Goal: Transaction & Acquisition: Purchase product/service

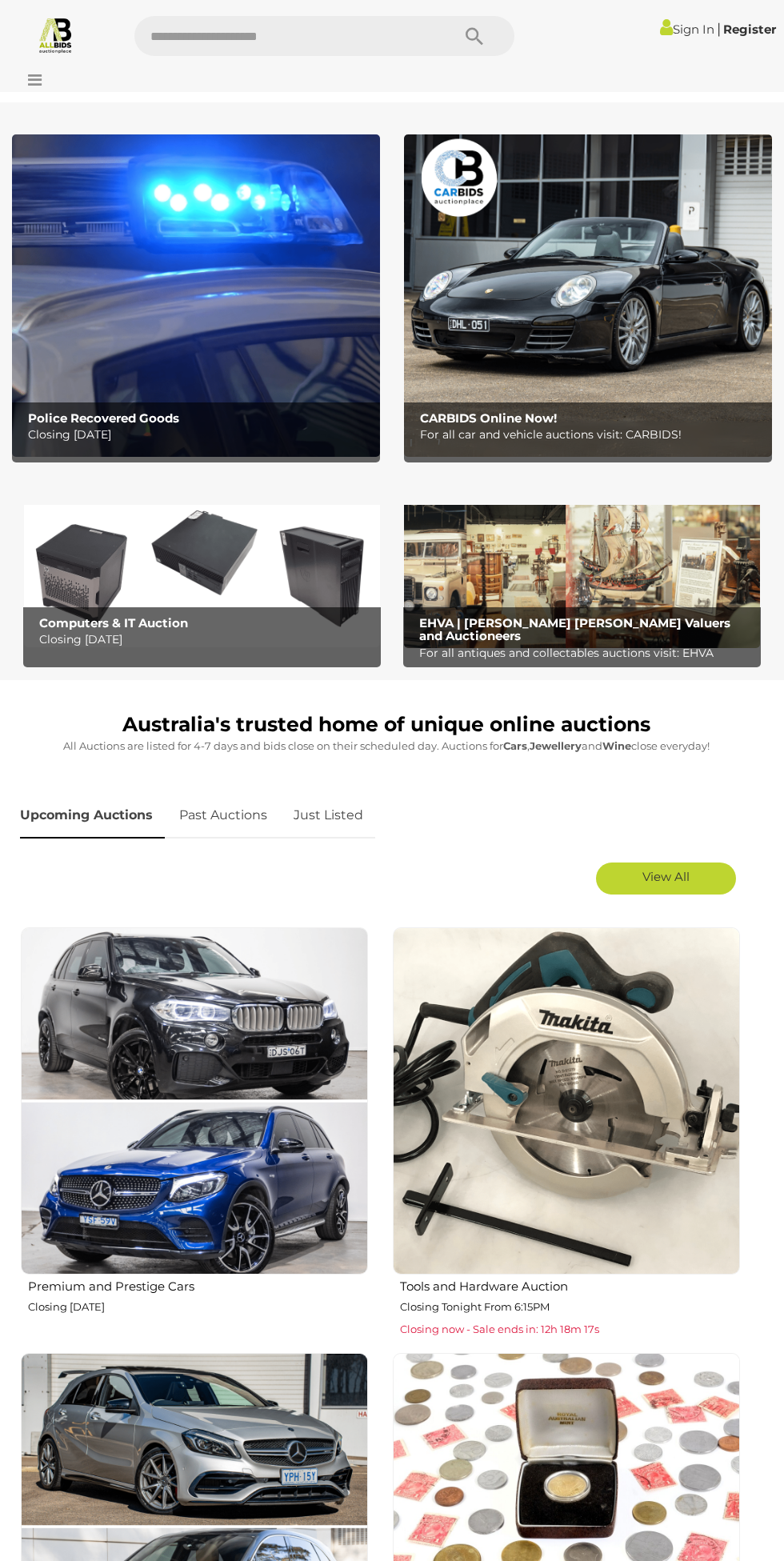
click at [657, 64] on div at bounding box center [457, 64] width 646 height 1
click at [717, 29] on span "|" at bounding box center [719, 29] width 4 height 18
click at [660, 29] on icon at bounding box center [666, 27] width 12 height 19
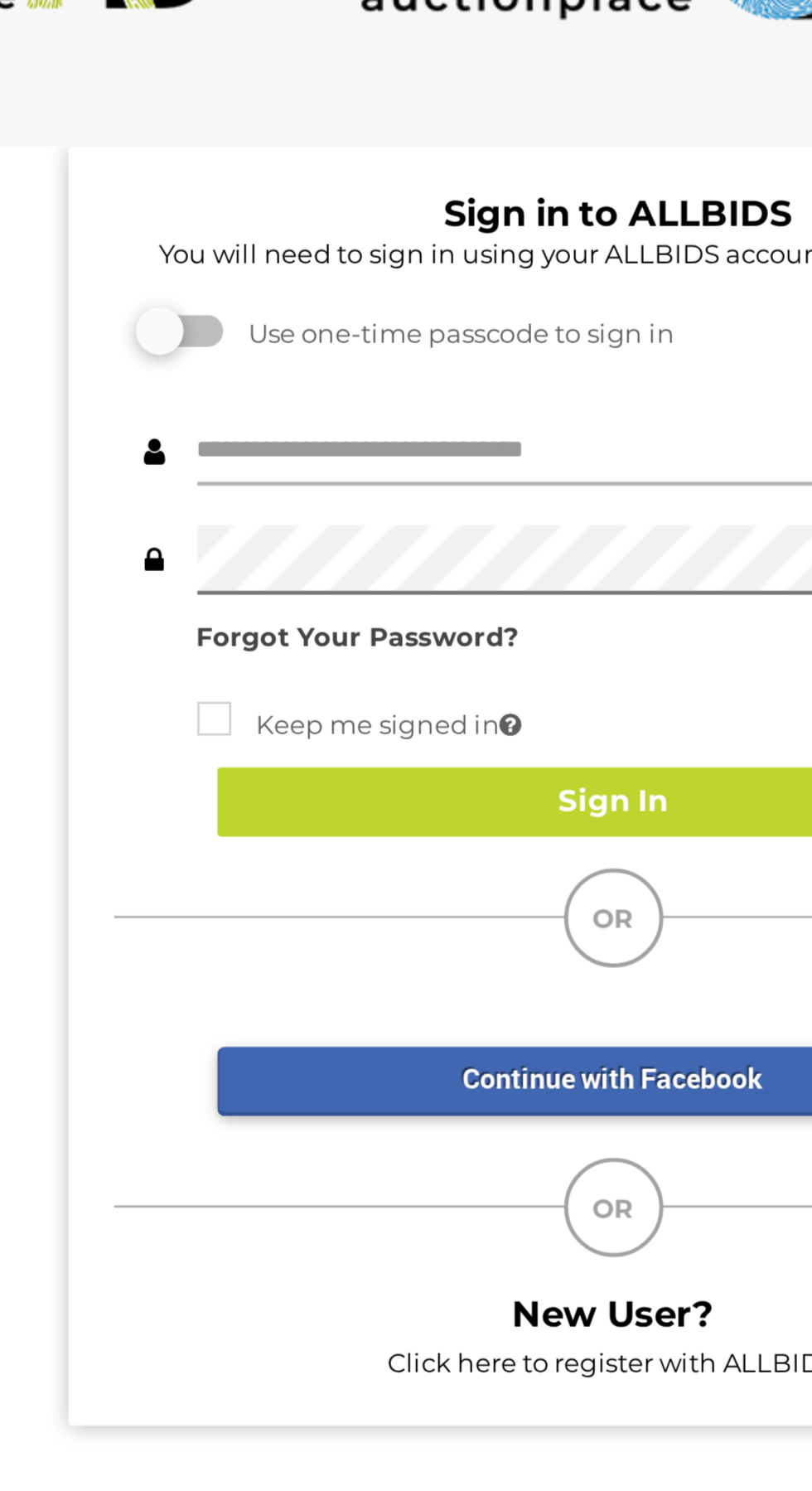
click at [244, 264] on input "text" at bounding box center [418, 264] width 383 height 29
type input "*********"
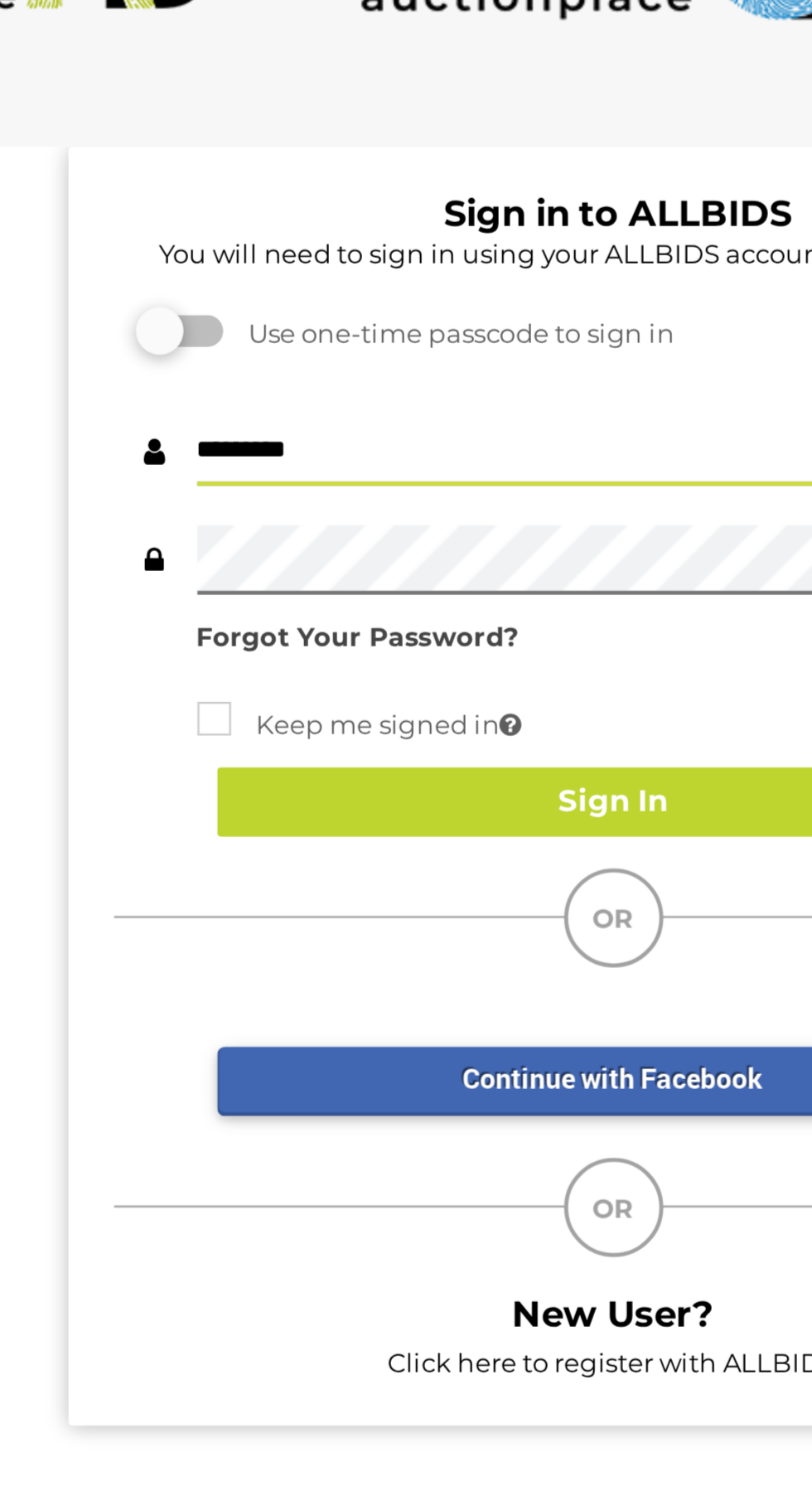
click at [390, 414] on button "Sign In" at bounding box center [401, 411] width 332 height 29
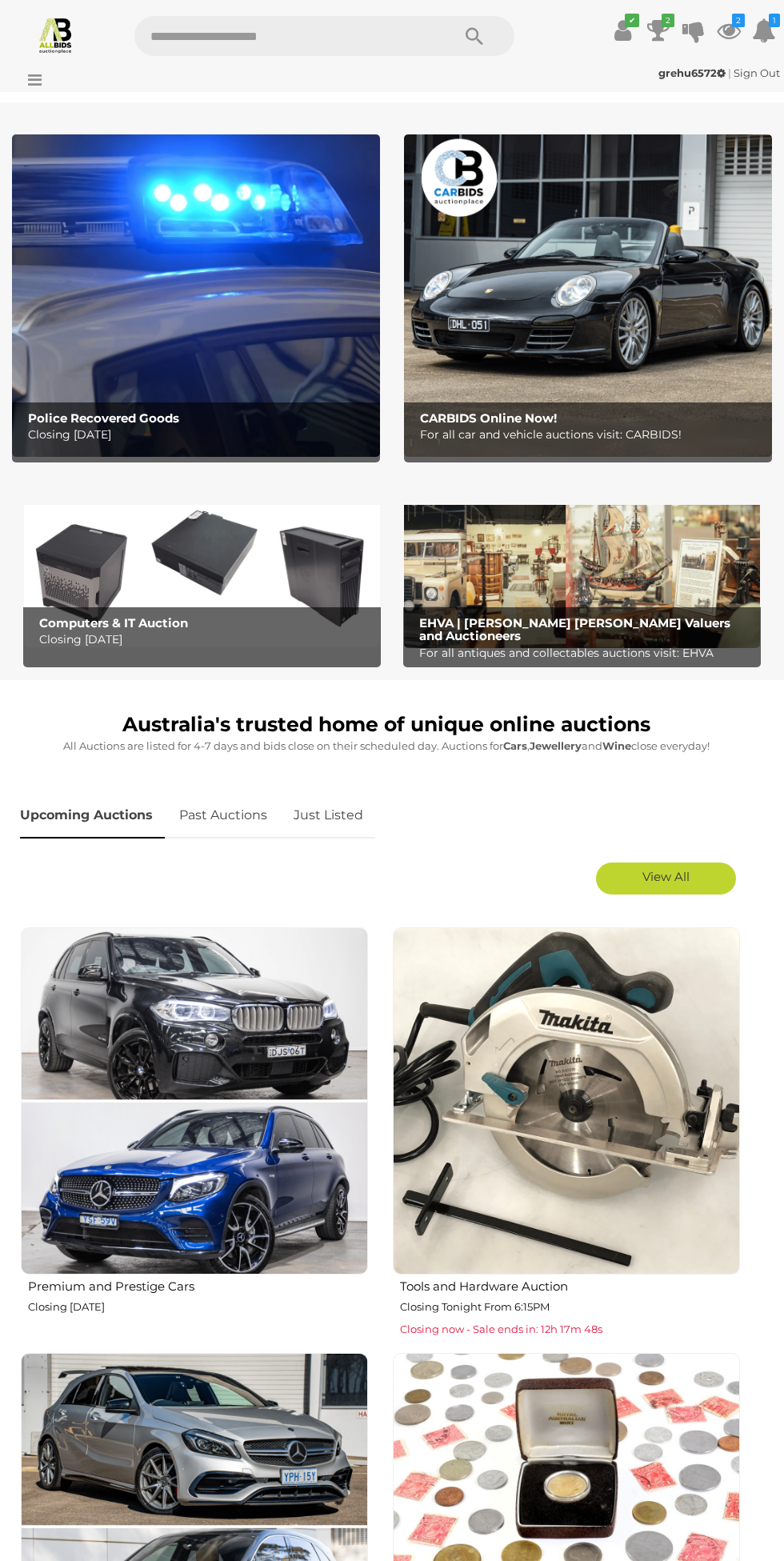
click at [37, 80] on icon at bounding box center [31, 80] width 21 height 16
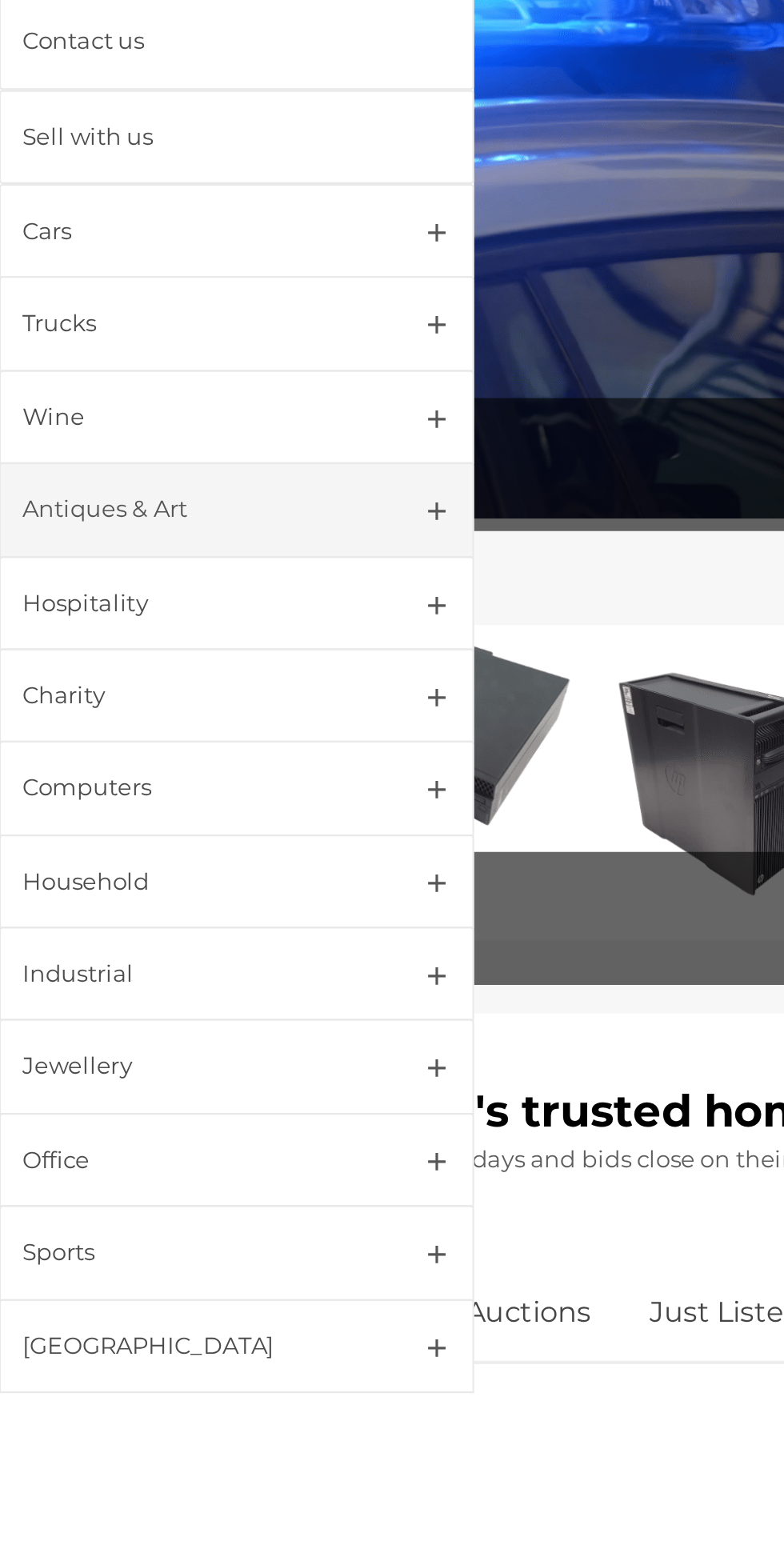
click at [42, 453] on div "Antiques & Art" at bounding box center [88, 452] width 155 height 19
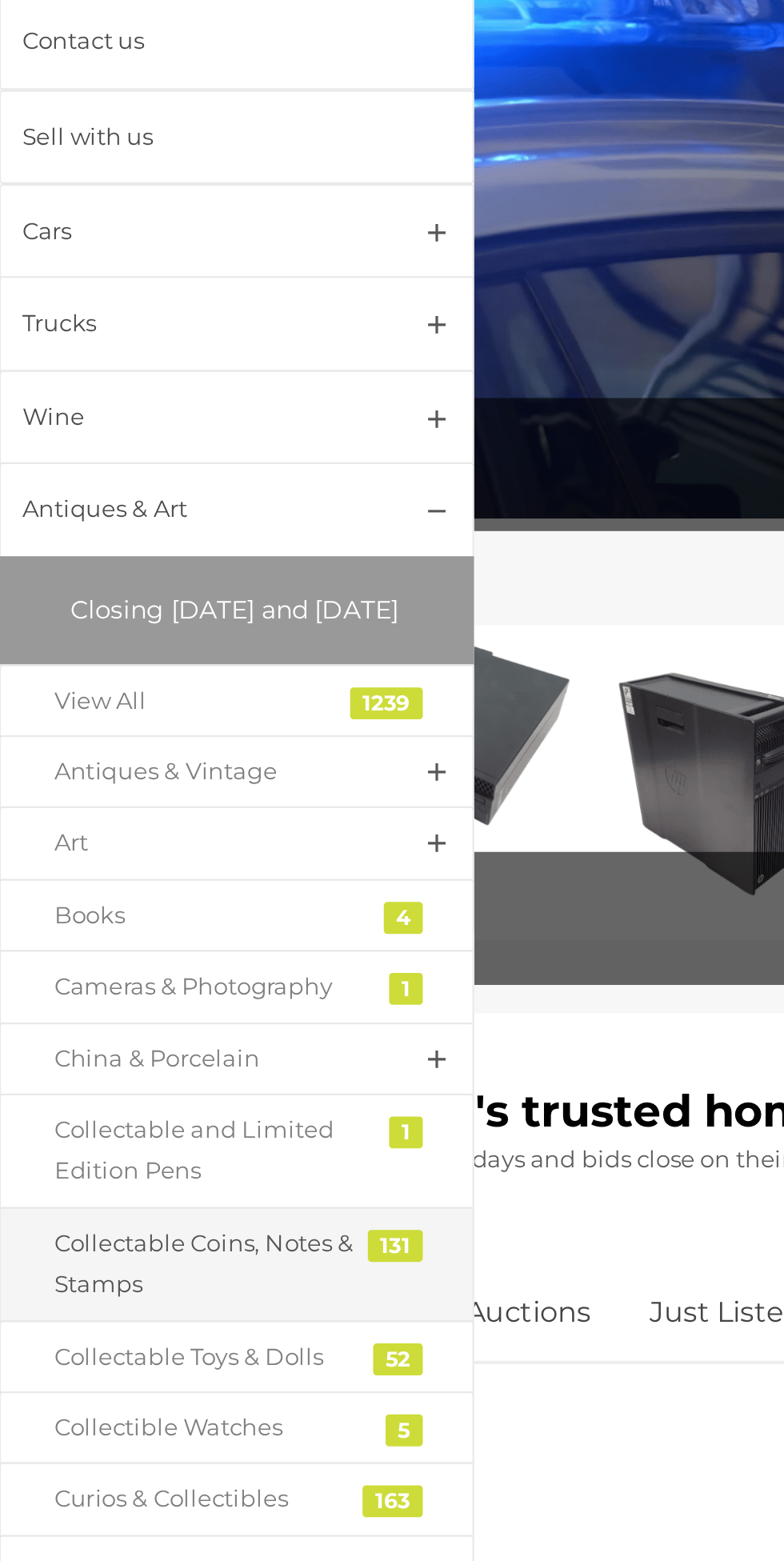
click at [65, 812] on div "Collectable Coins, Notes & Stamps" at bounding box center [95, 793] width 141 height 37
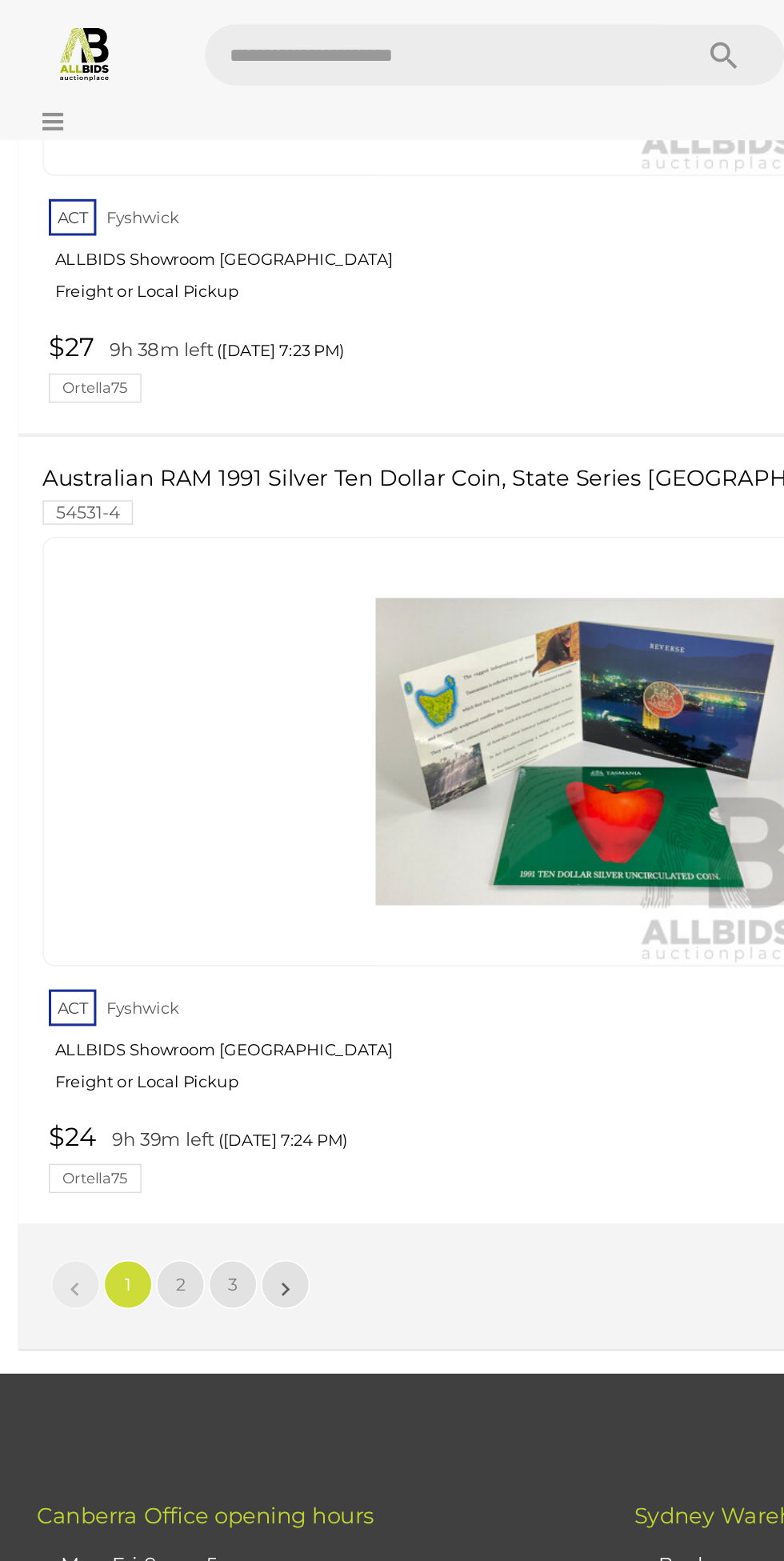
scroll to position [25867, 0]
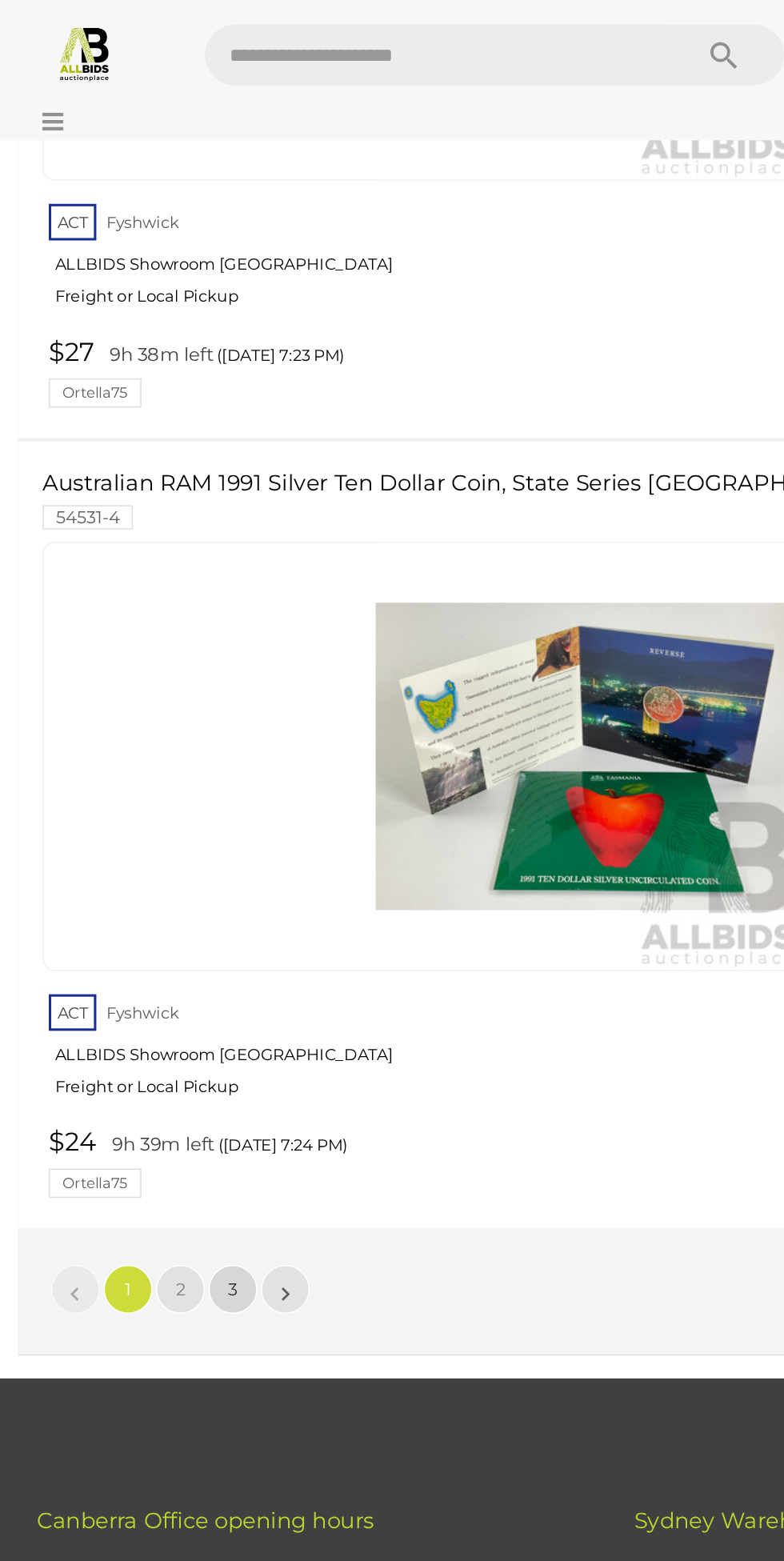
click at [153, 838] on span "3" at bounding box center [152, 846] width 6 height 14
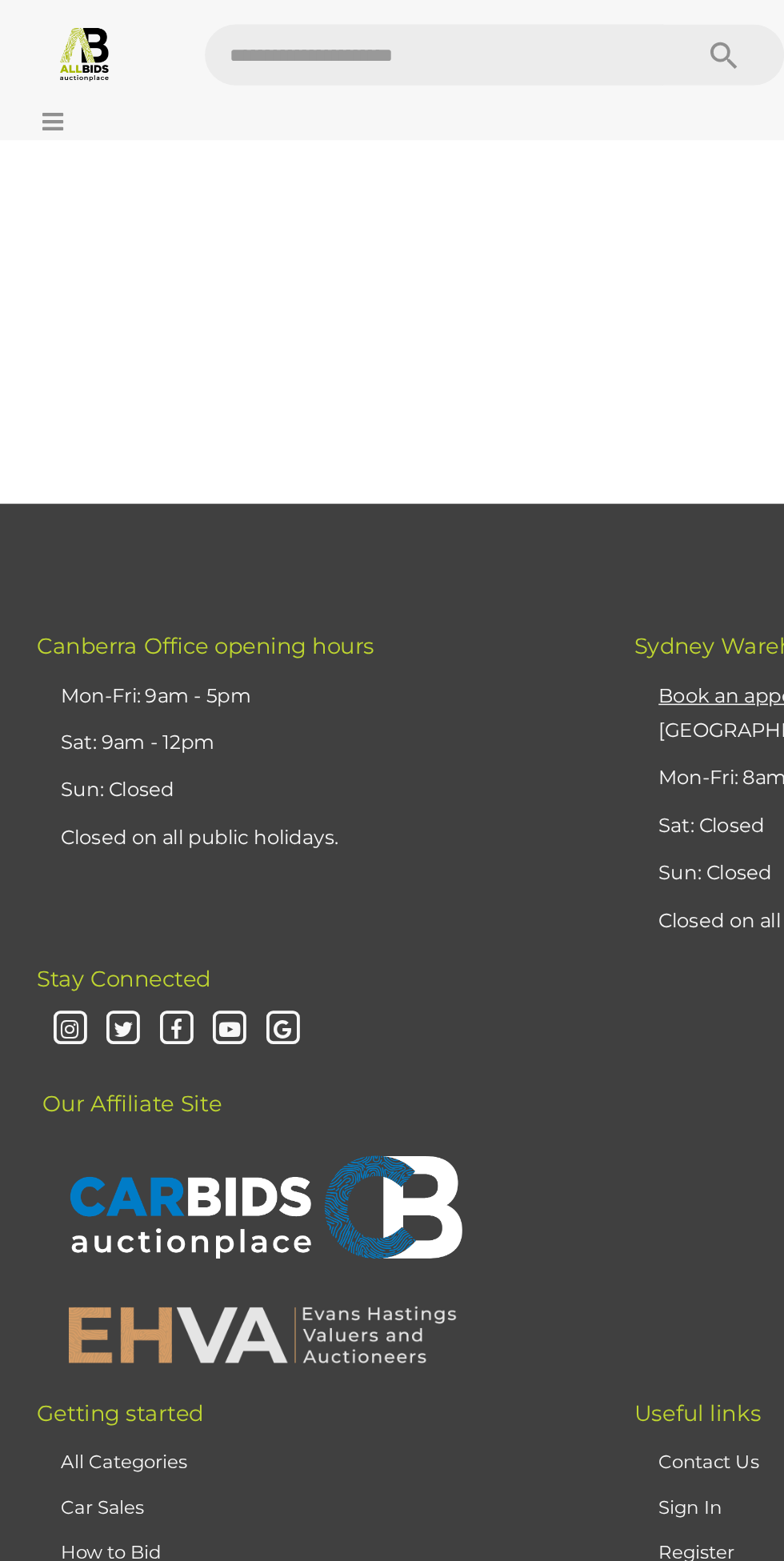
scroll to position [203, 0]
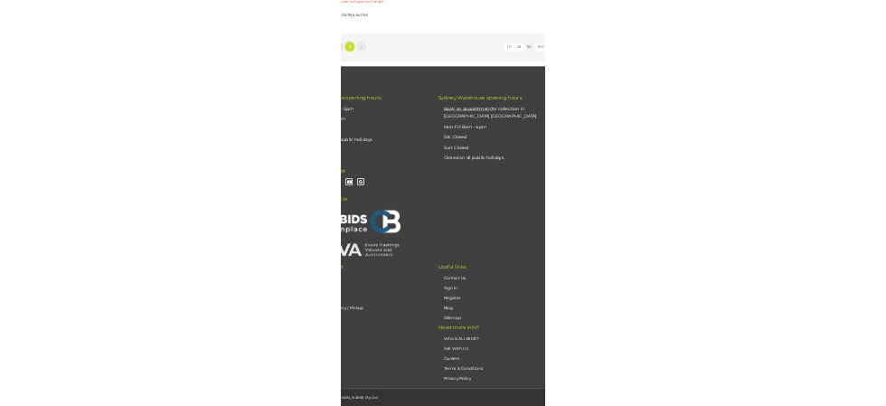
scroll to position [18721, 0]
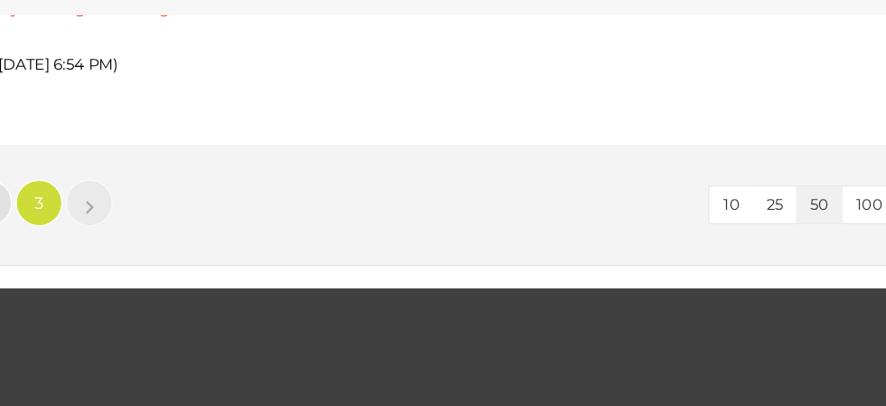
click at [150, 224] on div "10 25 50 100 « 1 2 3 »" at bounding box center [436, 250] width 845 height 93
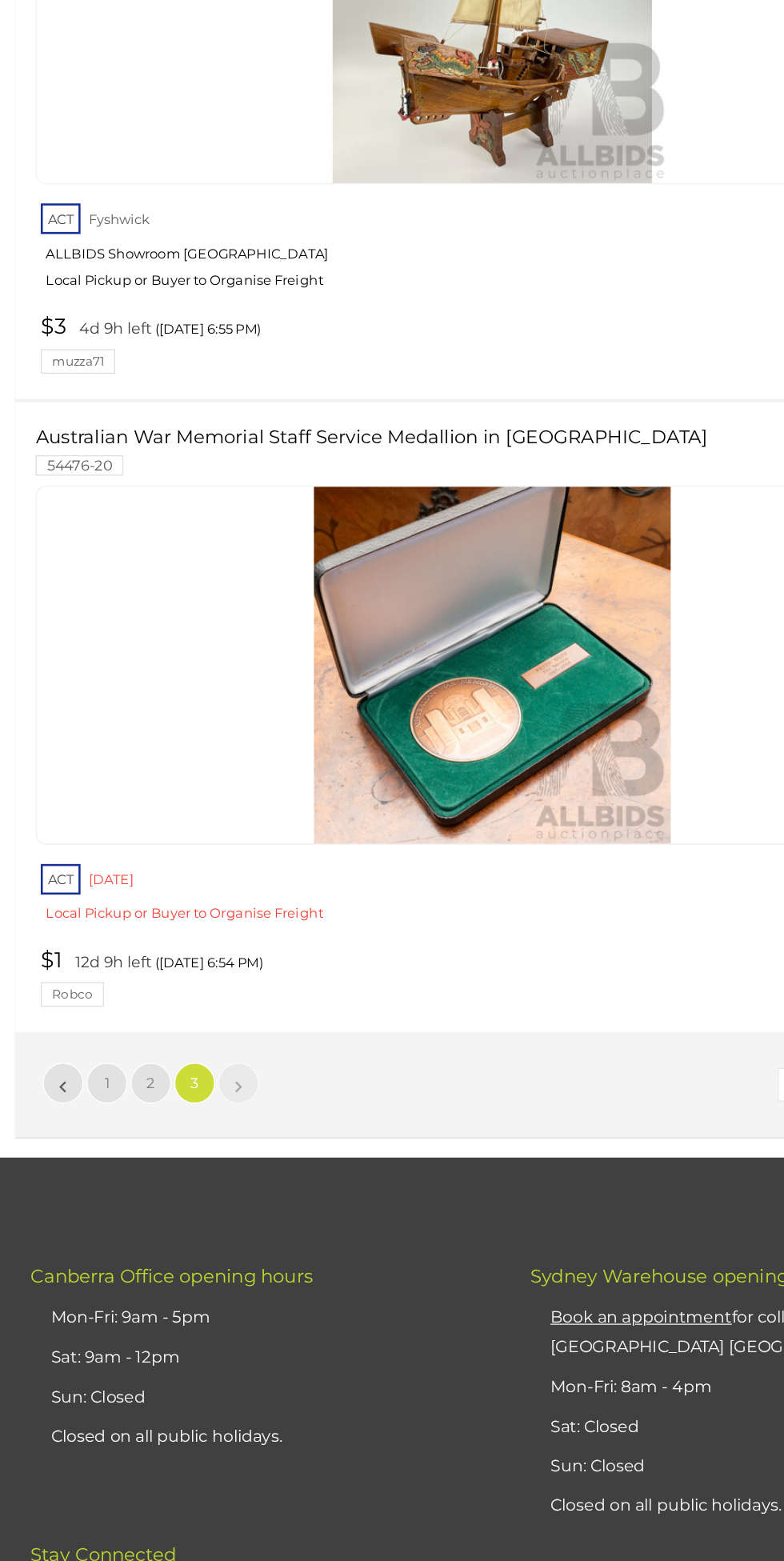
scroll to position [15613, 0]
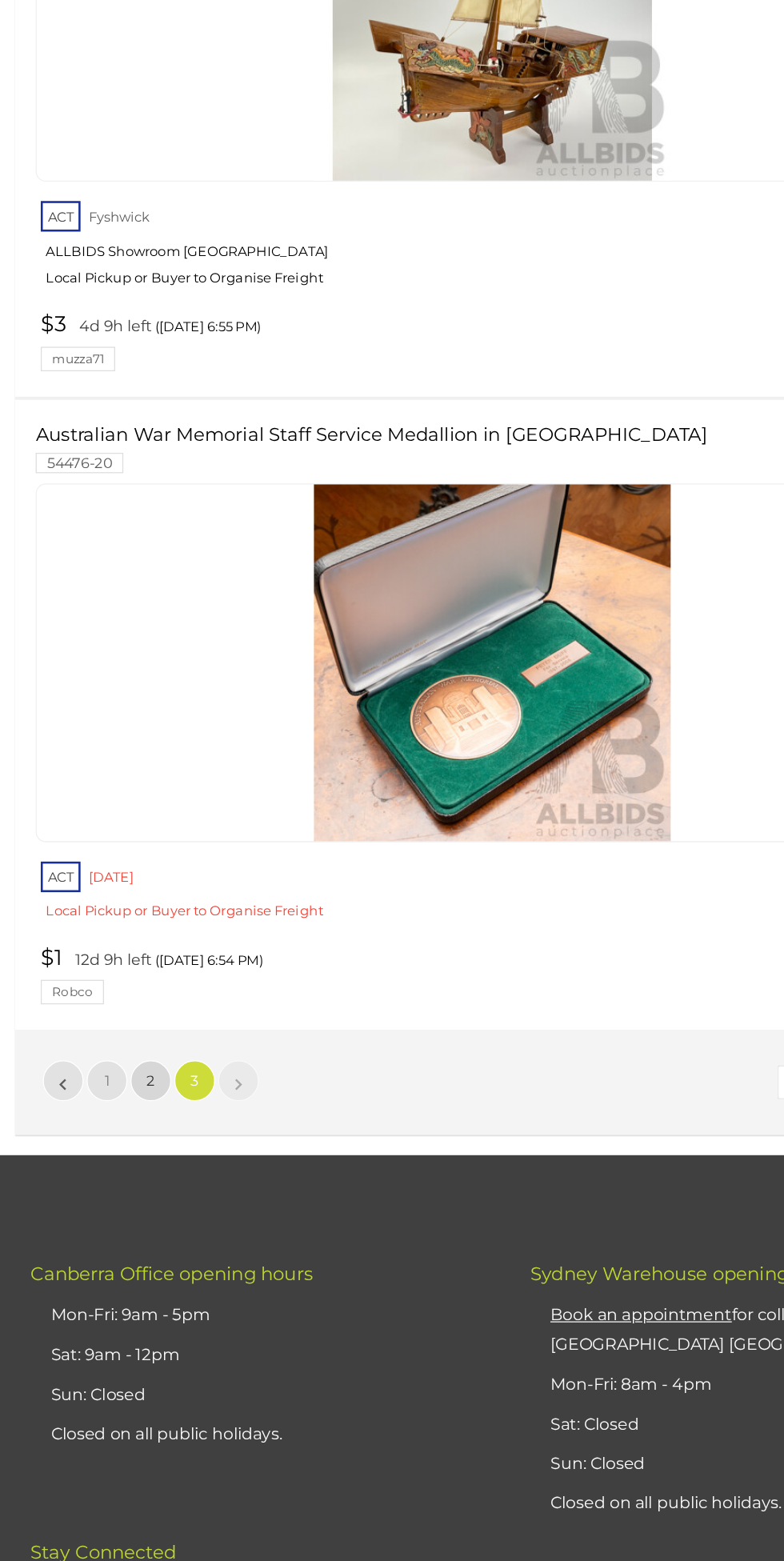
click at [116, 1177] on span "2" at bounding box center [118, 1184] width 6 height 14
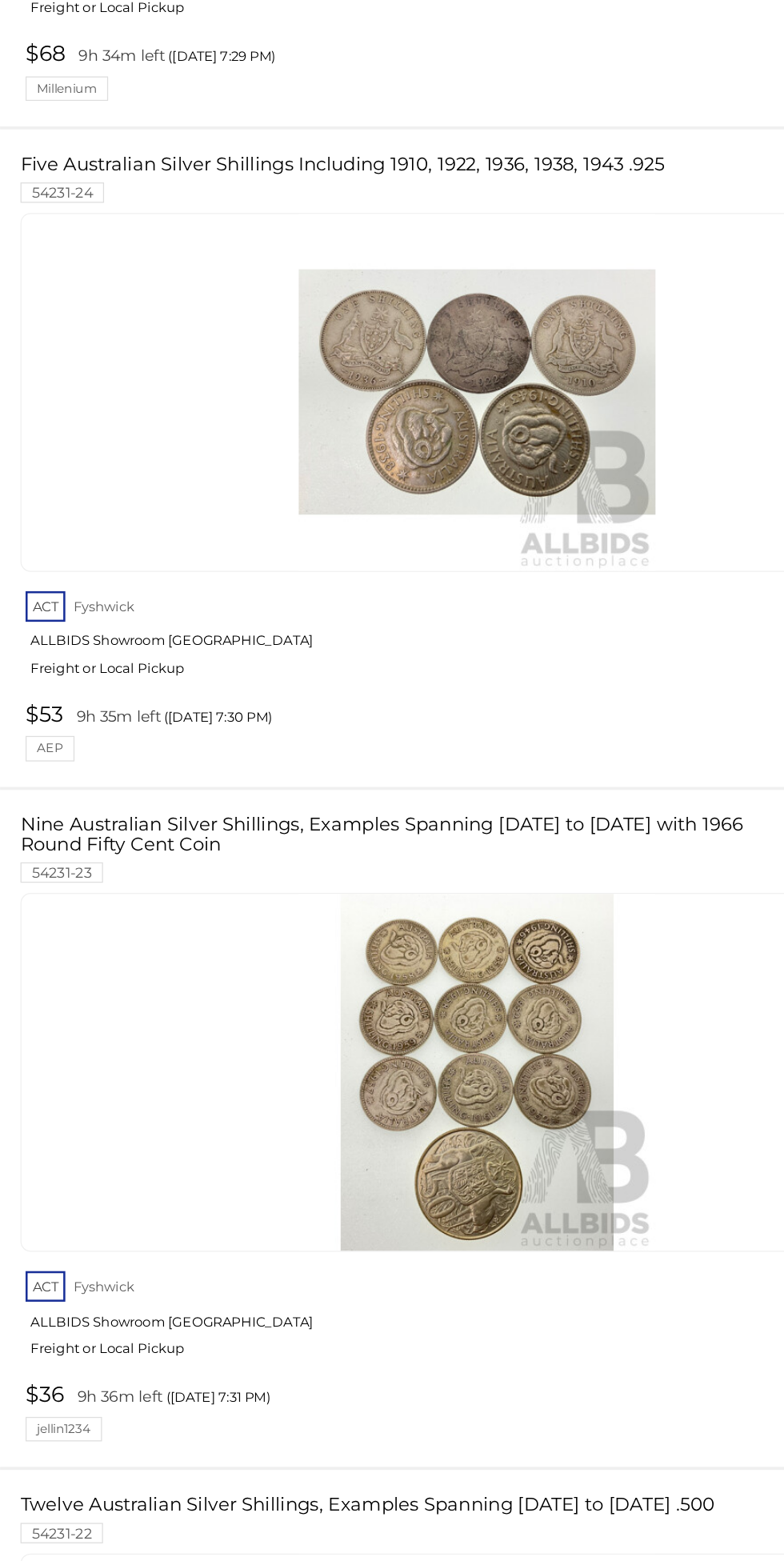
scroll to position [2075, 0]
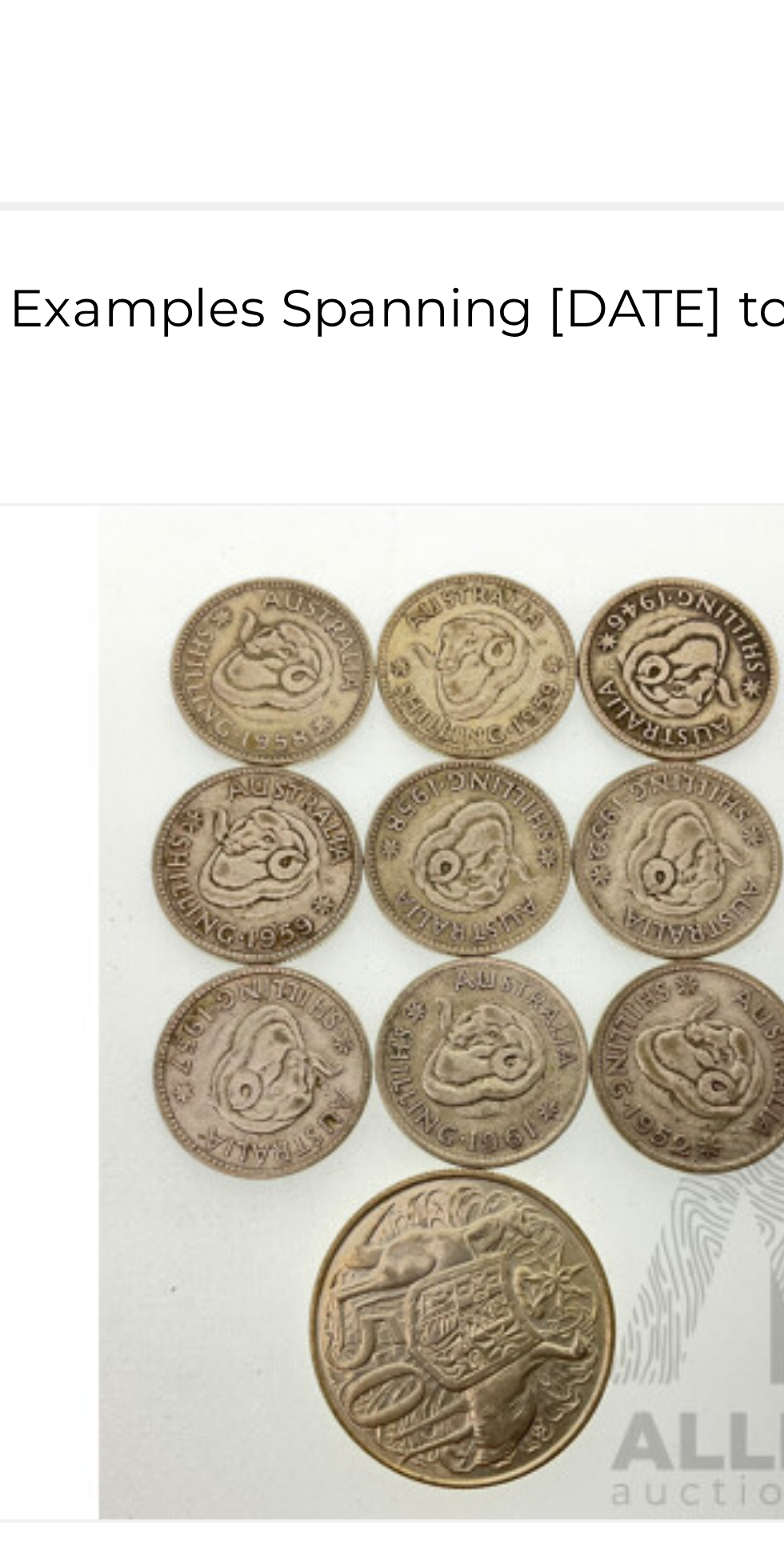
click at [362, 1143] on img at bounding box center [386, 1166] width 280 height 280
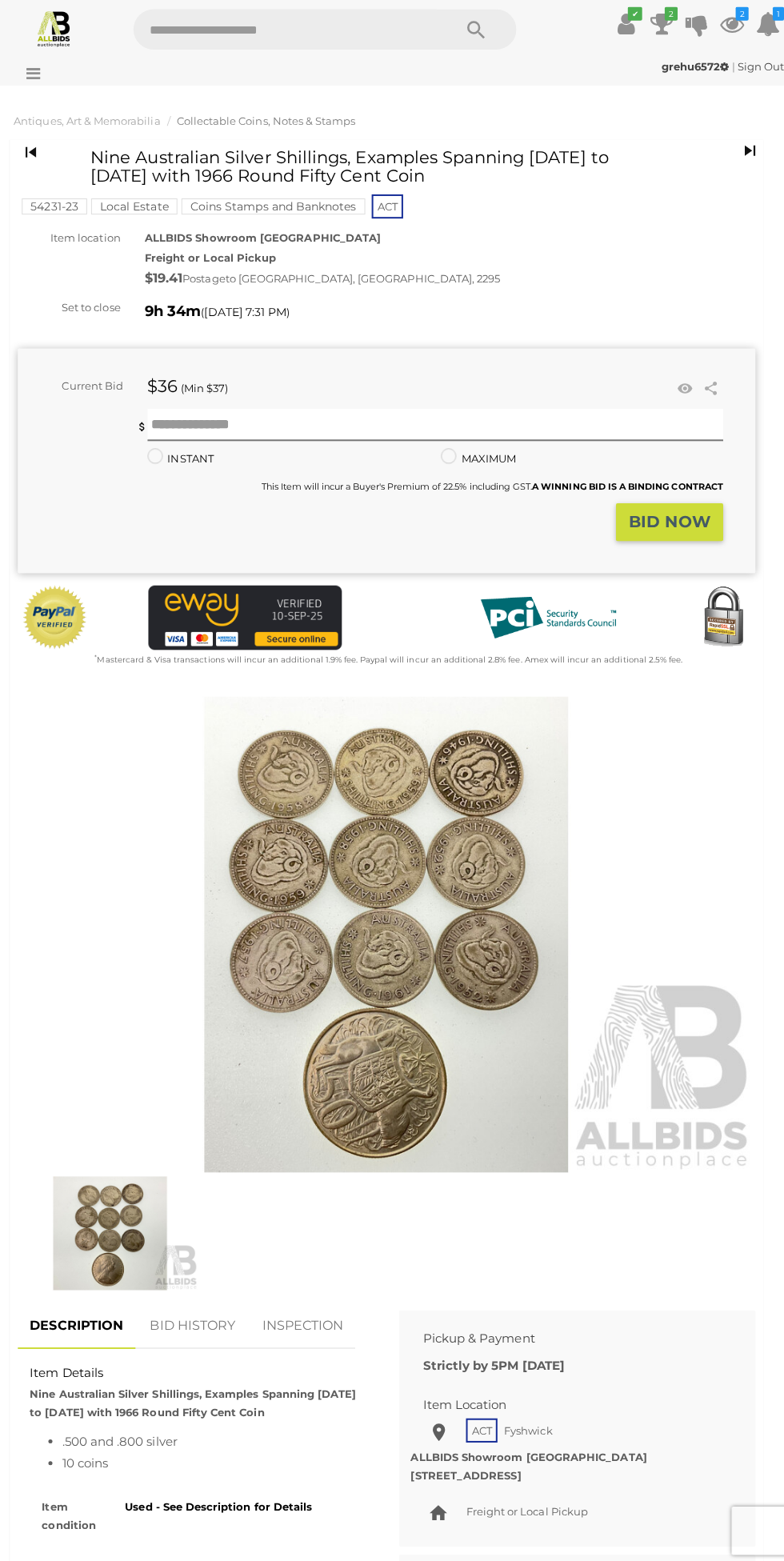
click at [107, 1237] on img at bounding box center [111, 1231] width 175 height 112
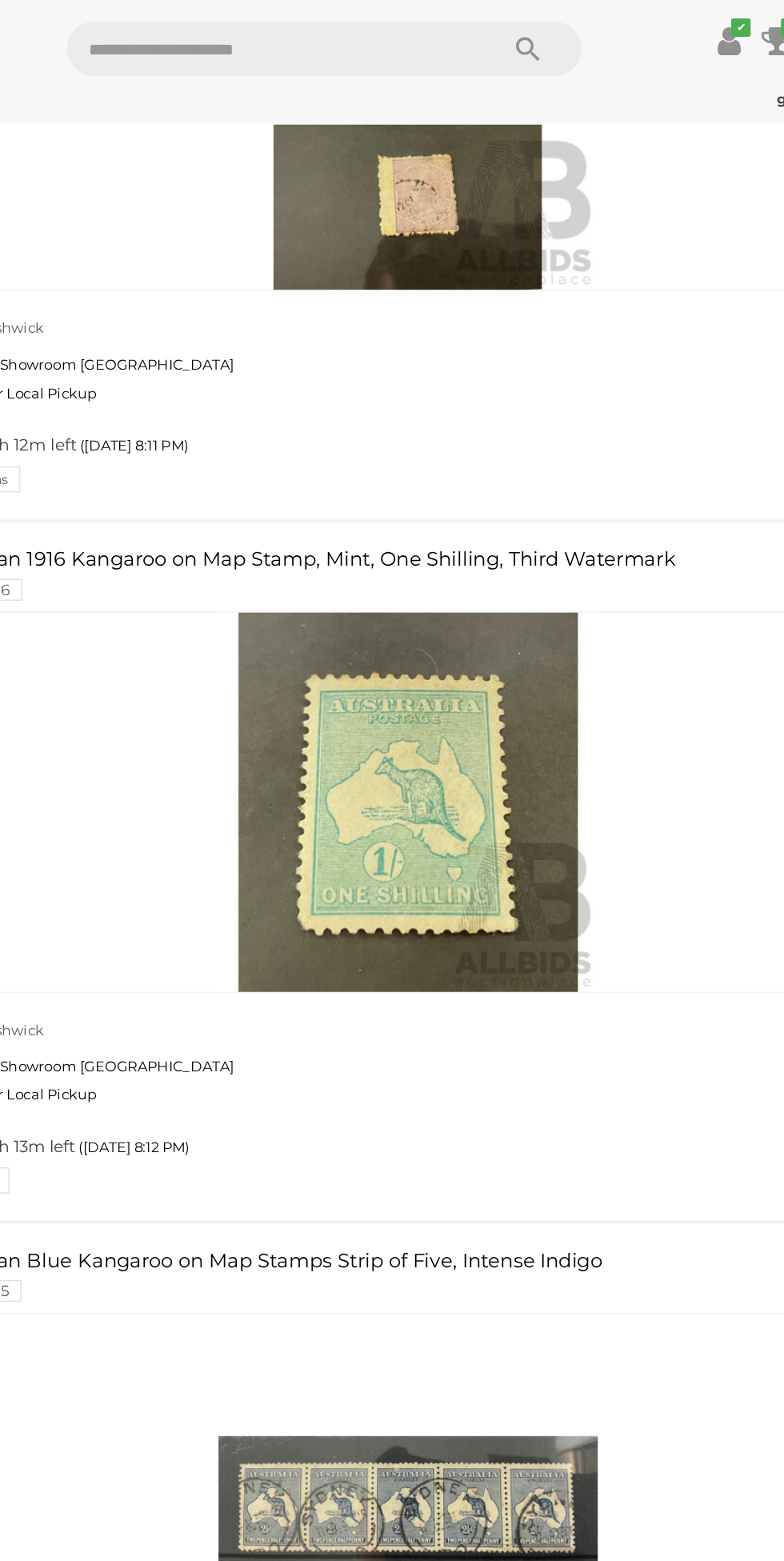
scroll to position [22126, 0]
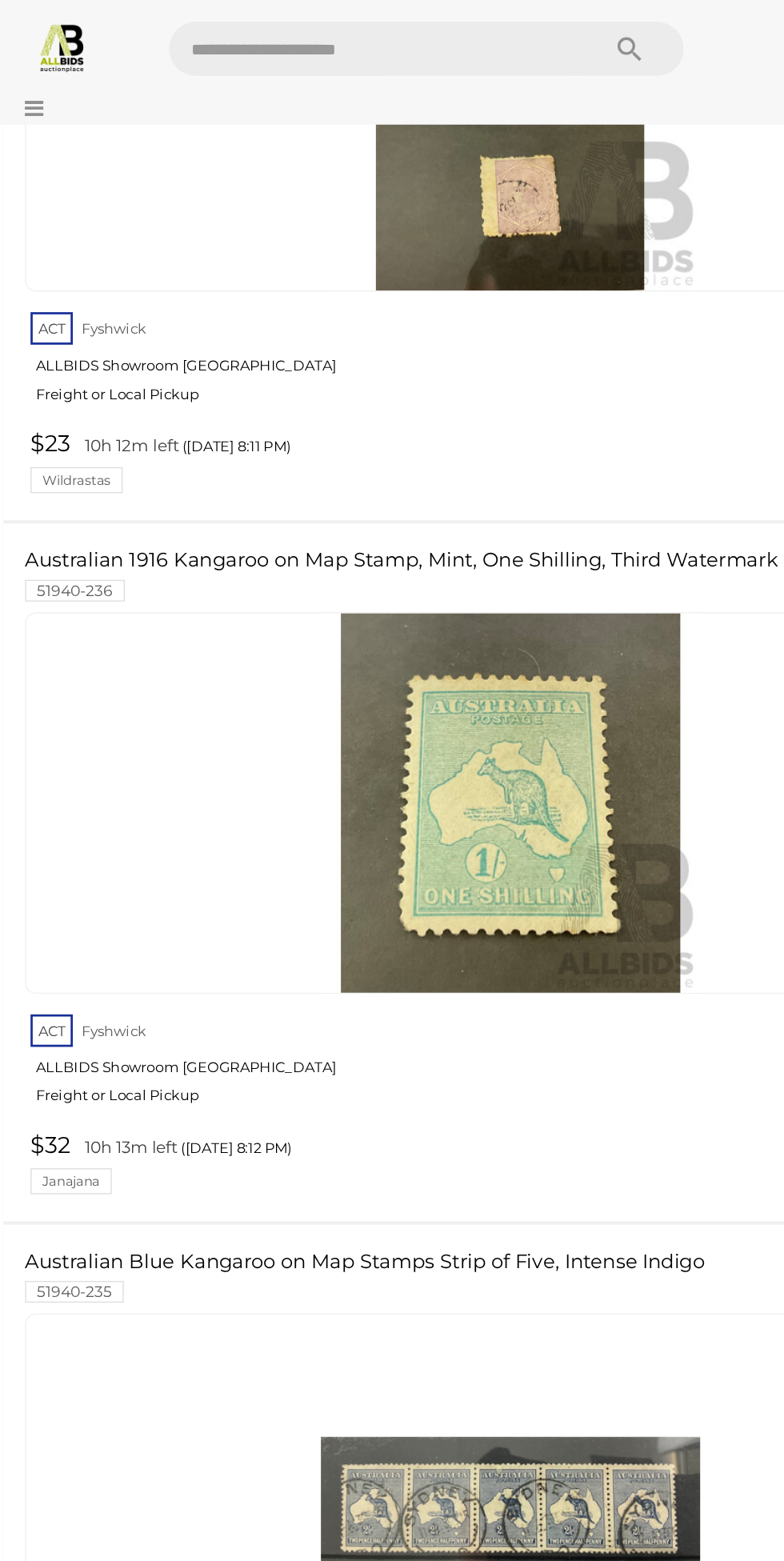
click at [50, 836] on link "$32 10h 13m left (Today 8:12 PM) Janajana" at bounding box center [388, 859] width 719 height 46
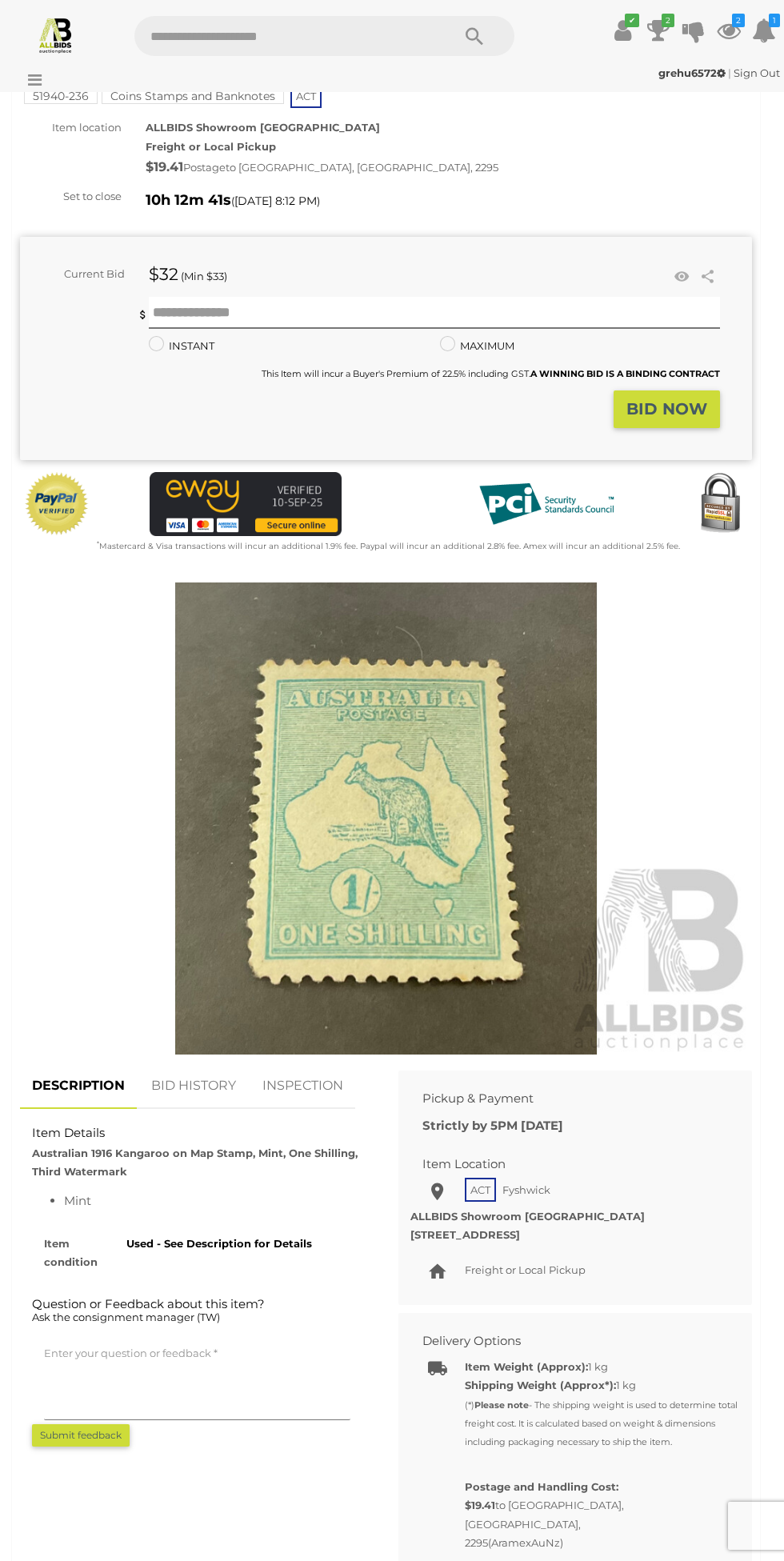
scroll to position [113, 0]
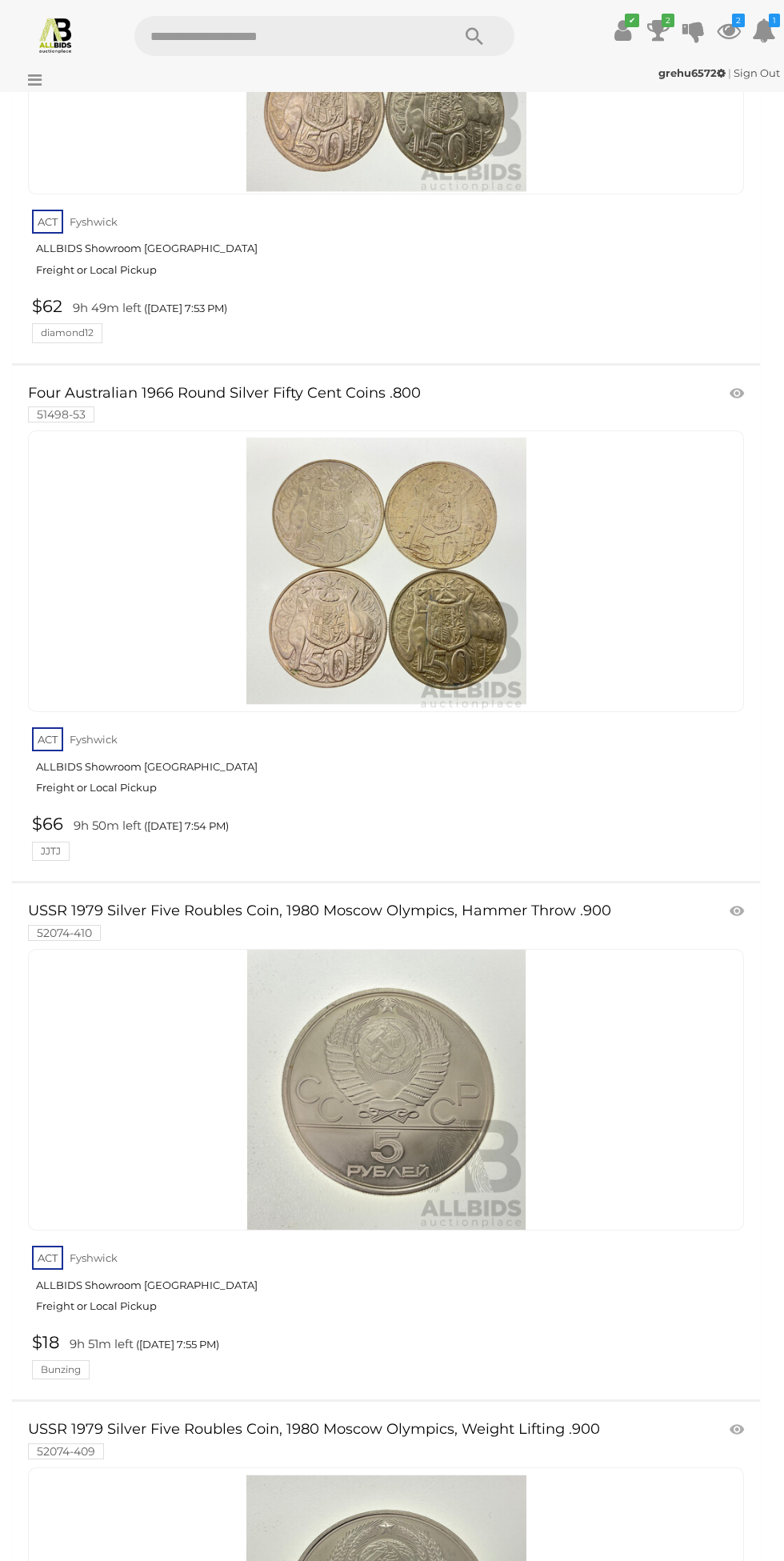
scroll to position [13120, 0]
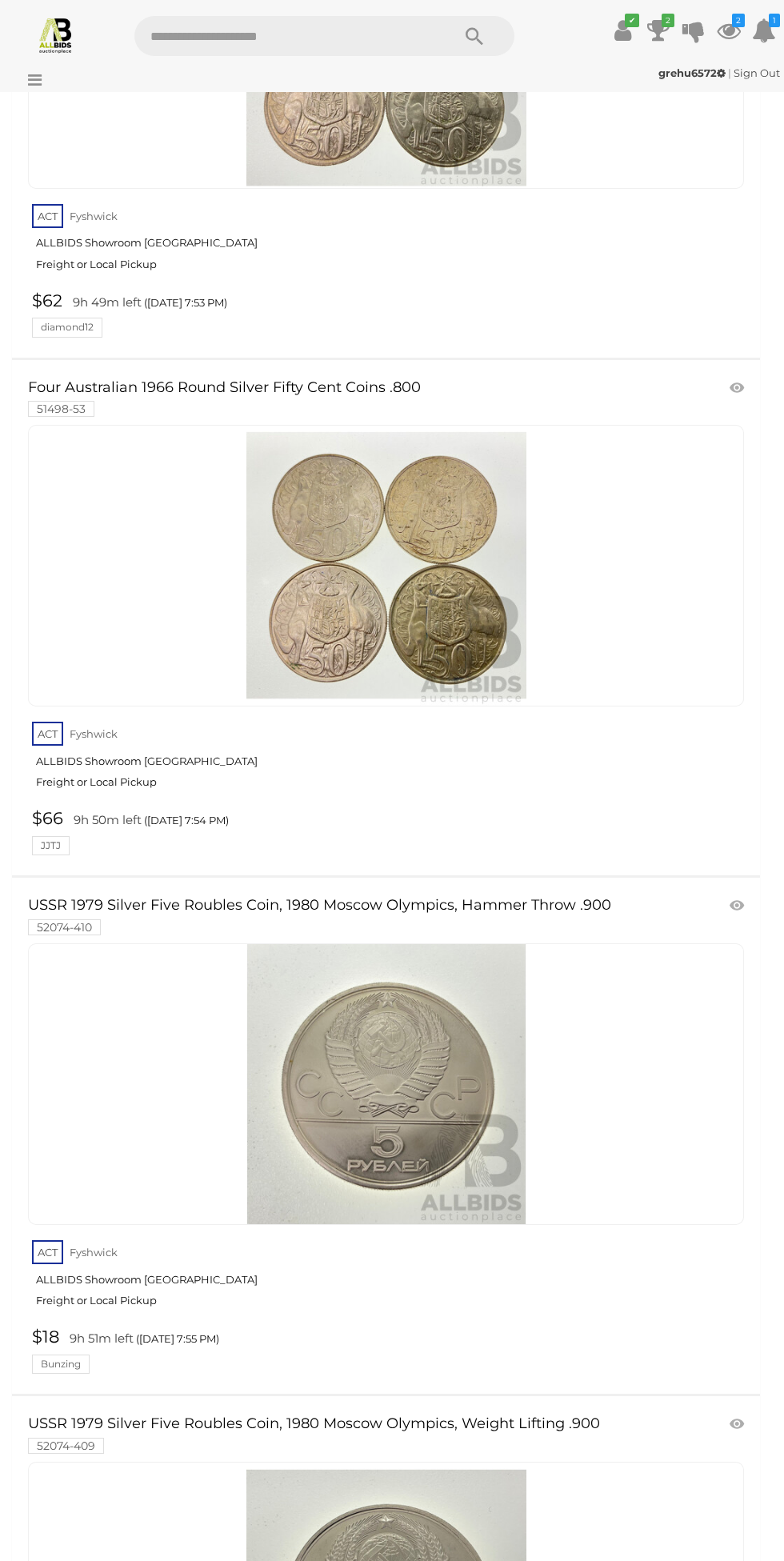
click at [69, 944] on link at bounding box center [386, 1085] width 716 height 282
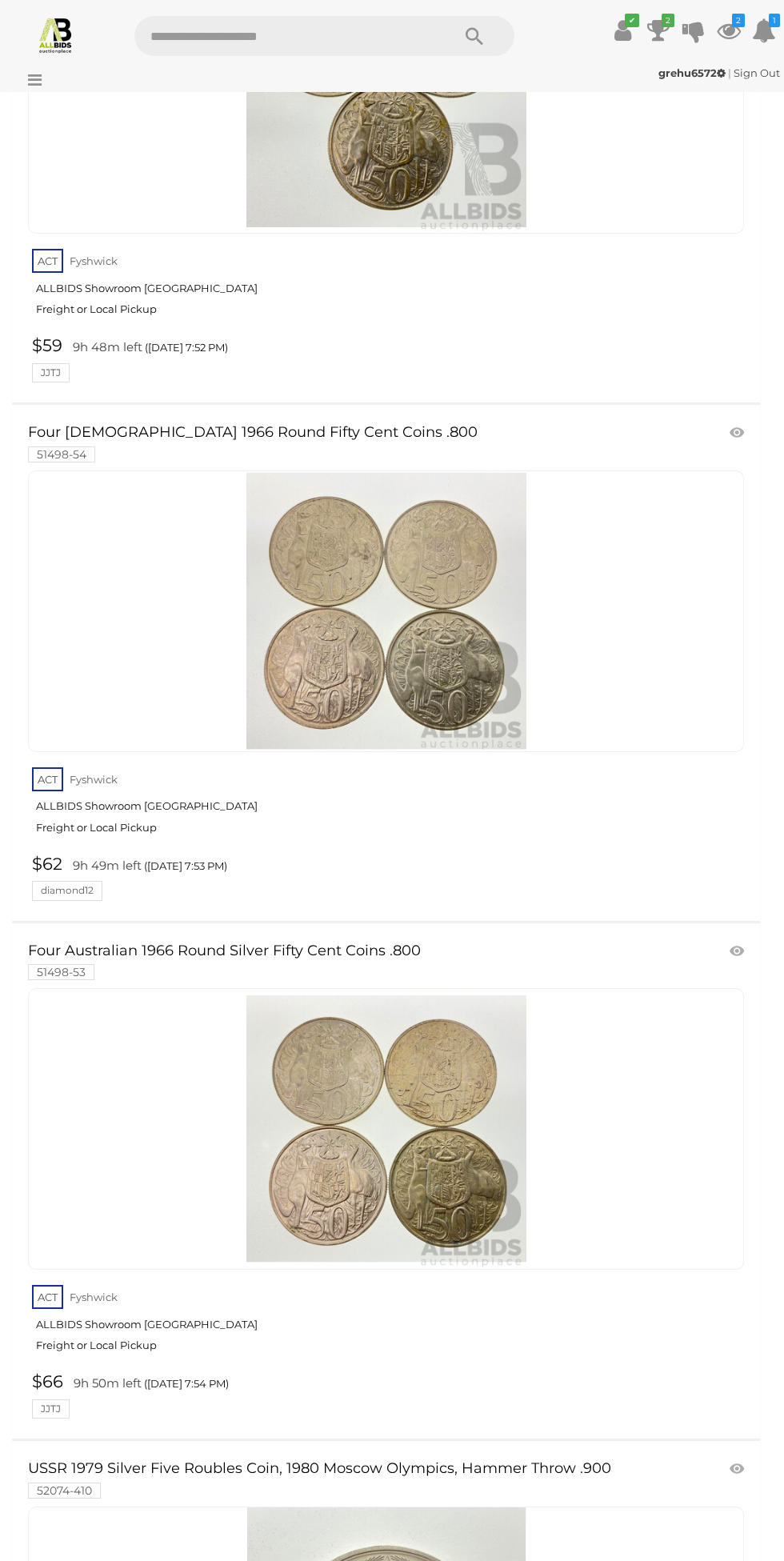
scroll to position [12272, 0]
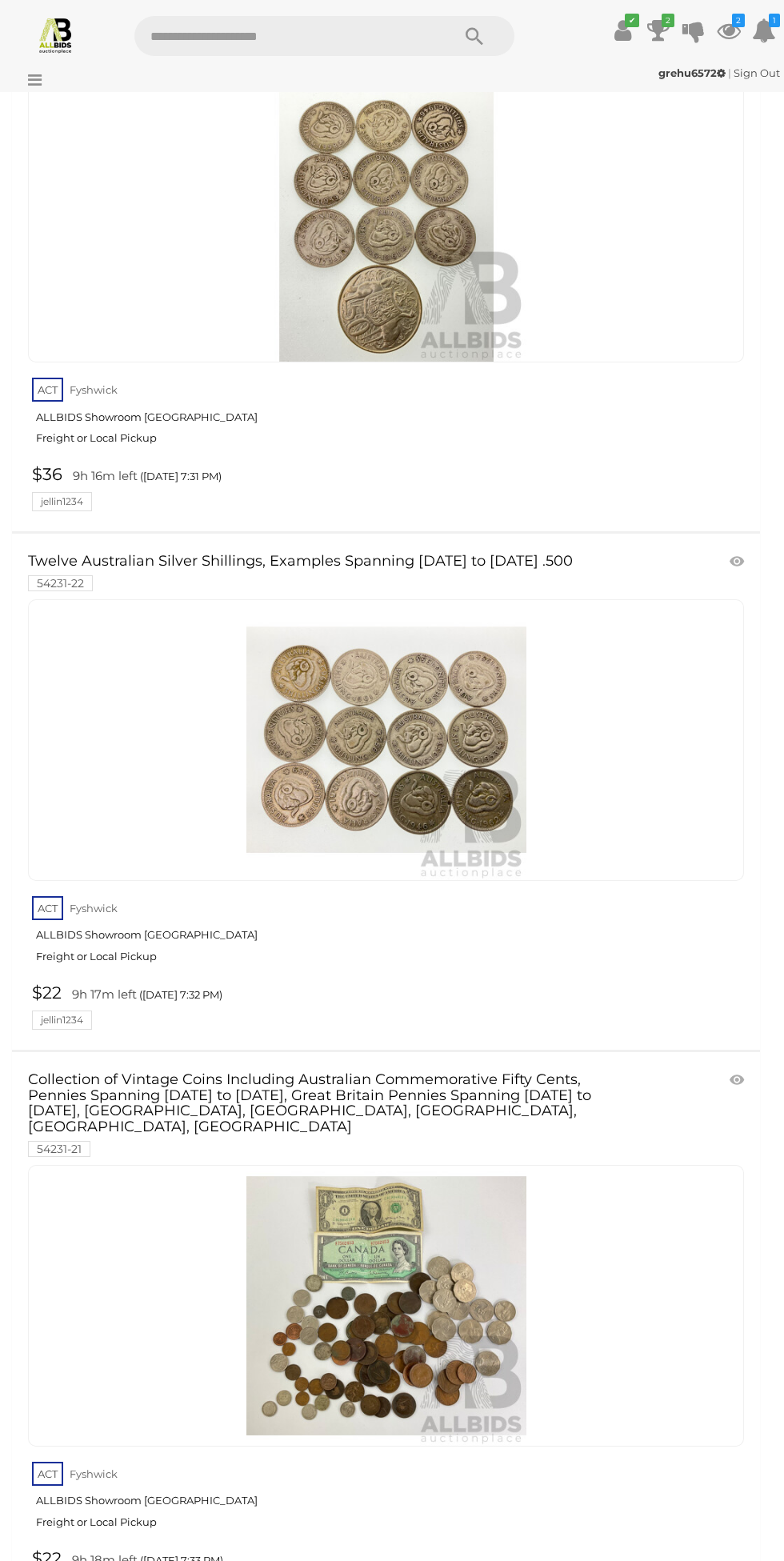
scroll to position [3019, 0]
